Goal: Task Accomplishment & Management: Manage account settings

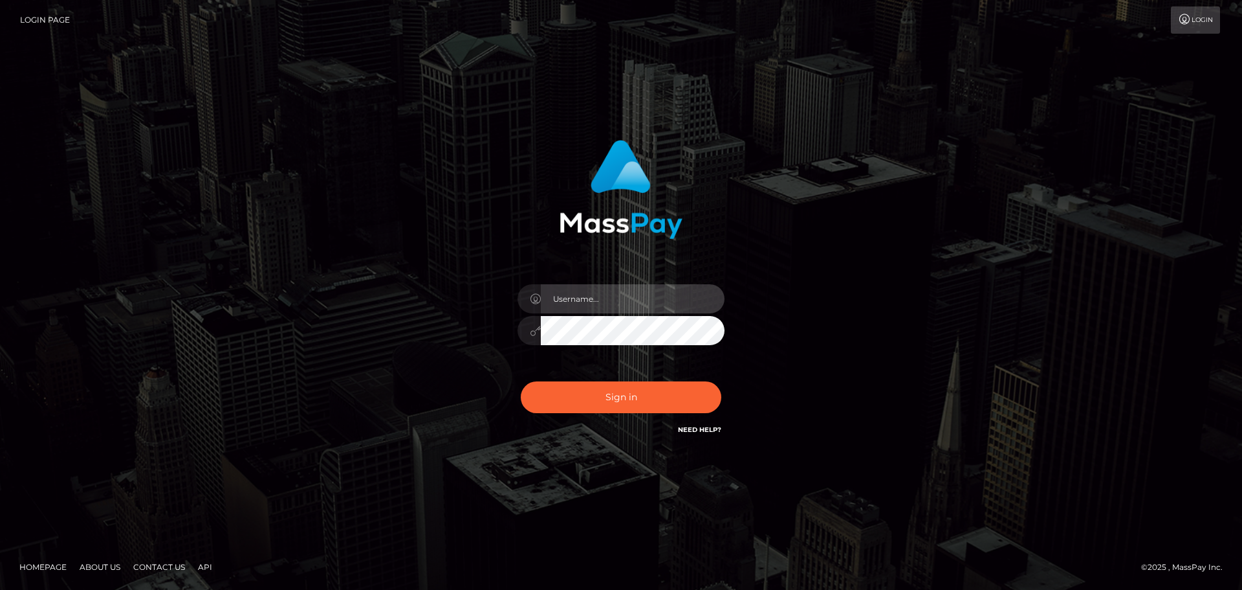
click at [593, 293] on input "text" at bounding box center [633, 298] width 184 height 29
click at [644, 300] on input "elliot.wowcan" at bounding box center [633, 298] width 184 height 29
type input "elliot.rollacan"
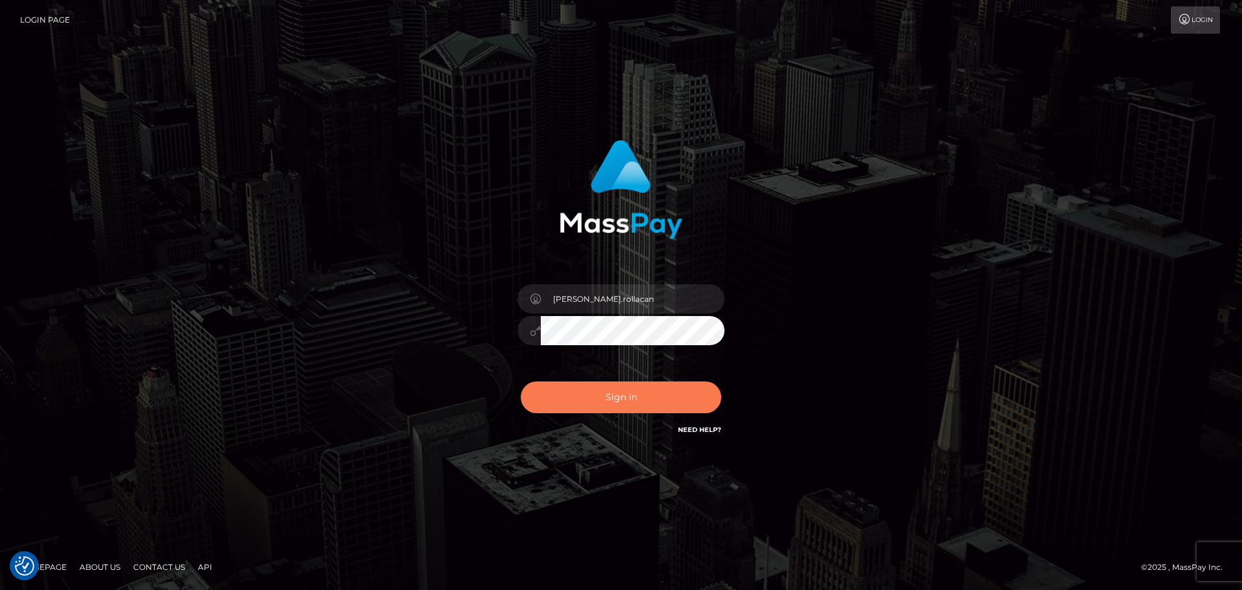
click at [613, 402] on button "Sign in" at bounding box center [621, 397] width 201 height 32
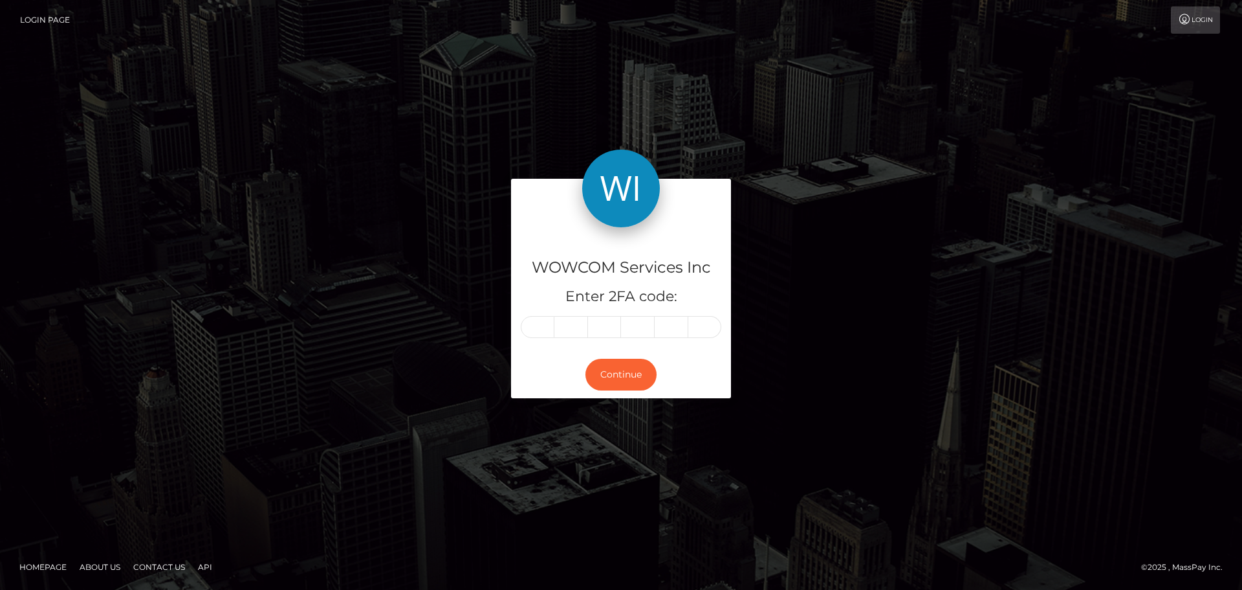
click at [535, 331] on input "text" at bounding box center [538, 327] width 34 height 22
type input "0"
type input "7"
type input "0"
type input "3"
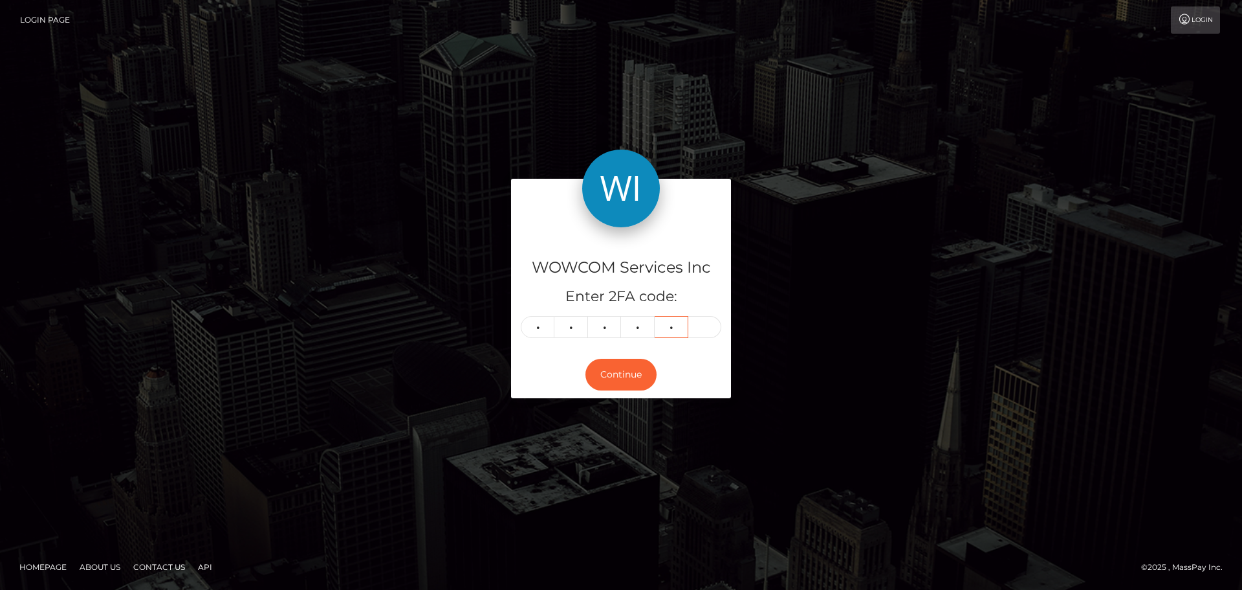
type input "6"
type input "5"
